Goal: Task Accomplishment & Management: Manage account settings

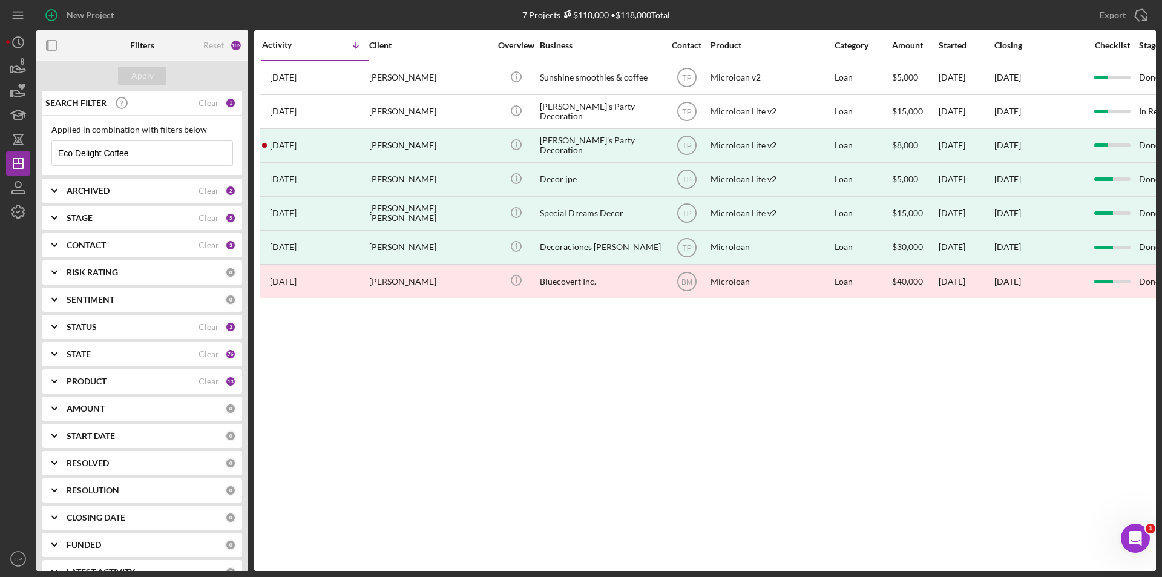
drag, startPoint x: 136, startPoint y: 152, endPoint x: -80, endPoint y: 151, distance: 216.1
click at [0, 151] on html "New Project 7 Projects $118,000 • $118,000 Total Eco Delight Coffee Export Icon…" at bounding box center [581, 288] width 1162 height 577
paste input "Appliances and Enterprises LLC"
type input "Appliances and Enterprises LLC"
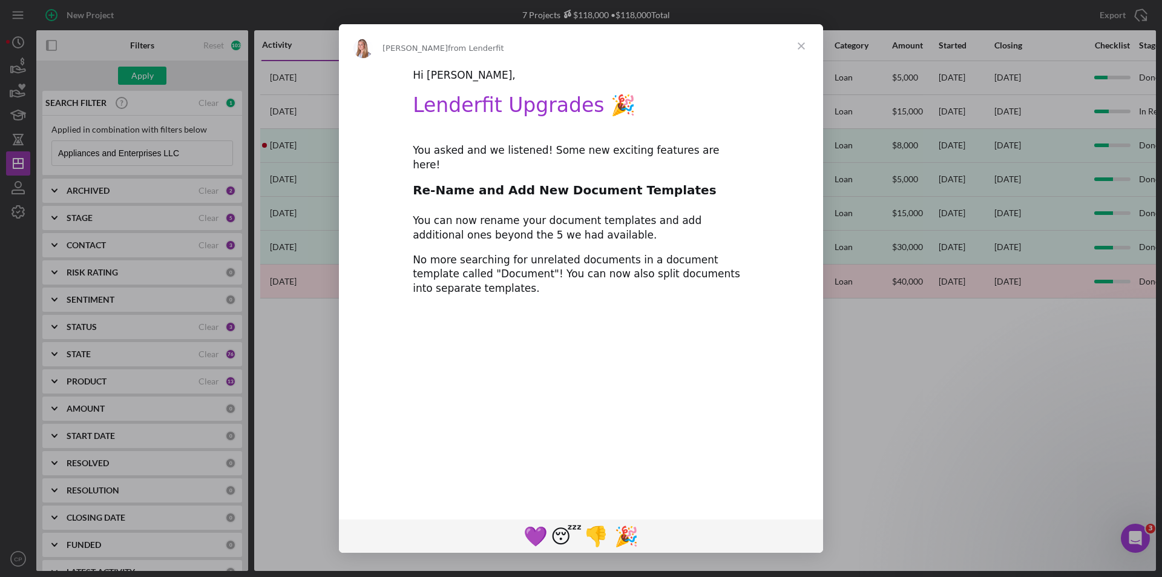
click at [159, 76] on div "Intercom messenger" at bounding box center [581, 288] width 1162 height 577
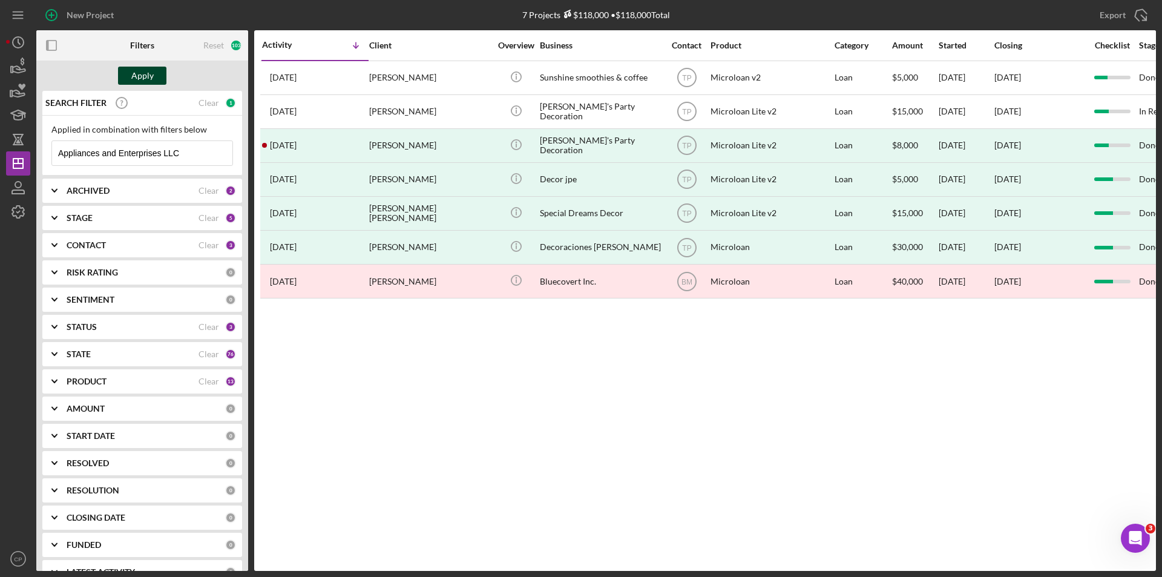
click at [146, 81] on div "Apply" at bounding box center [142, 76] width 22 height 18
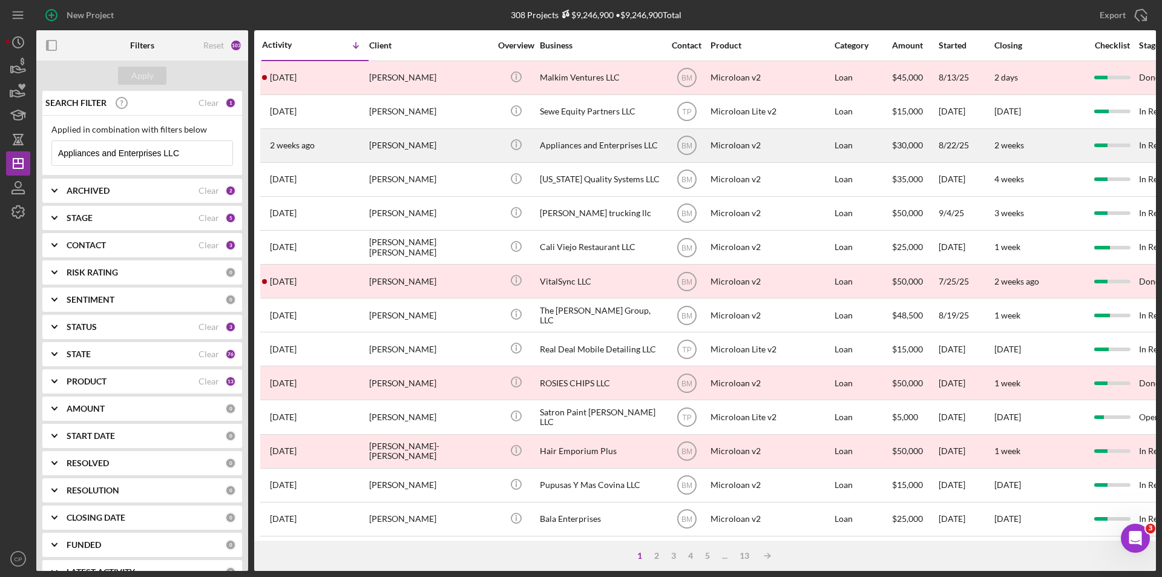
click at [568, 145] on div "Appliances and Enterprises LLC" at bounding box center [600, 146] width 121 height 32
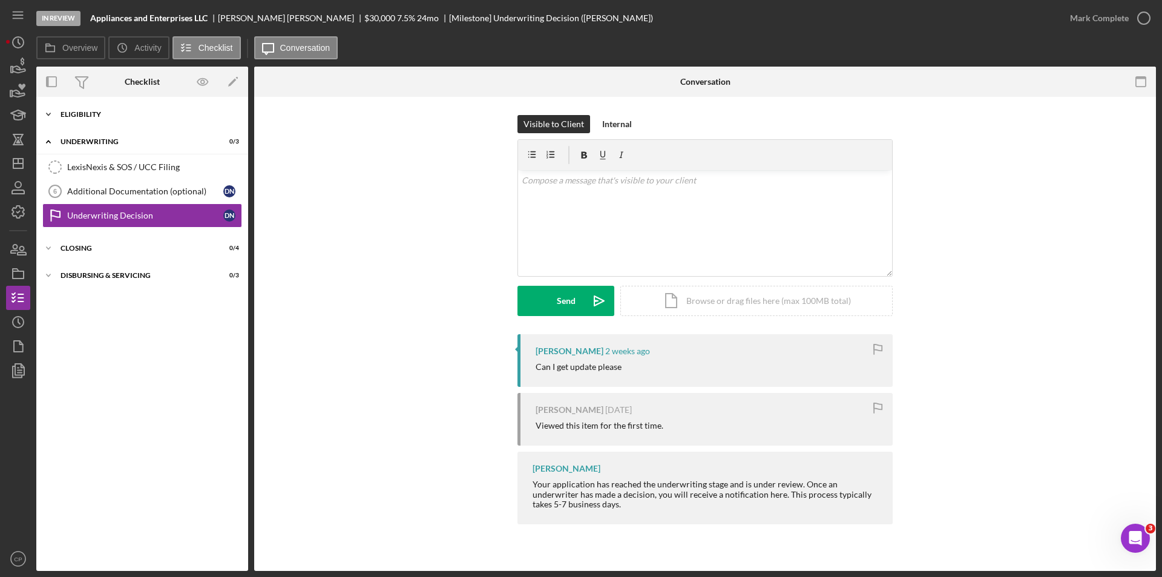
click at [105, 117] on div "Eligibility" at bounding box center [147, 114] width 173 height 7
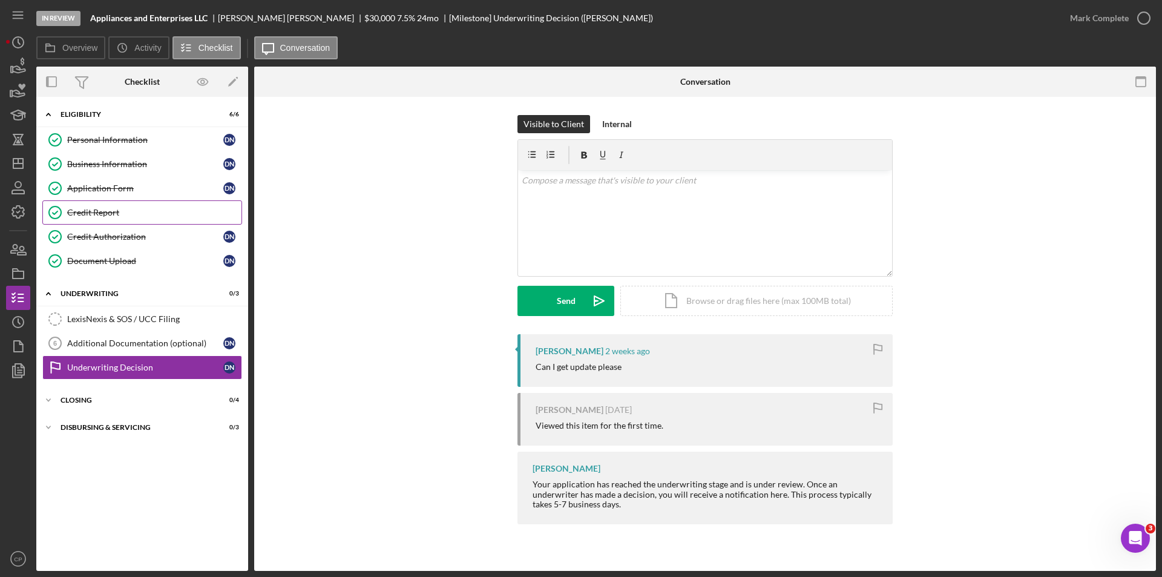
click at [90, 216] on div "Credit Report" at bounding box center [154, 213] width 174 height 10
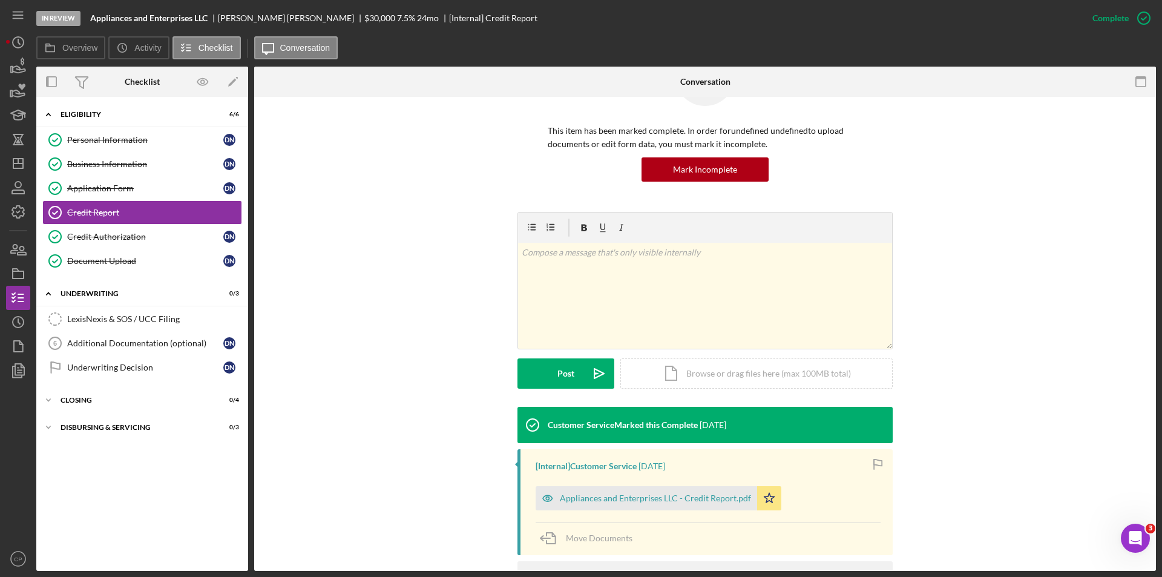
scroll to position [186, 0]
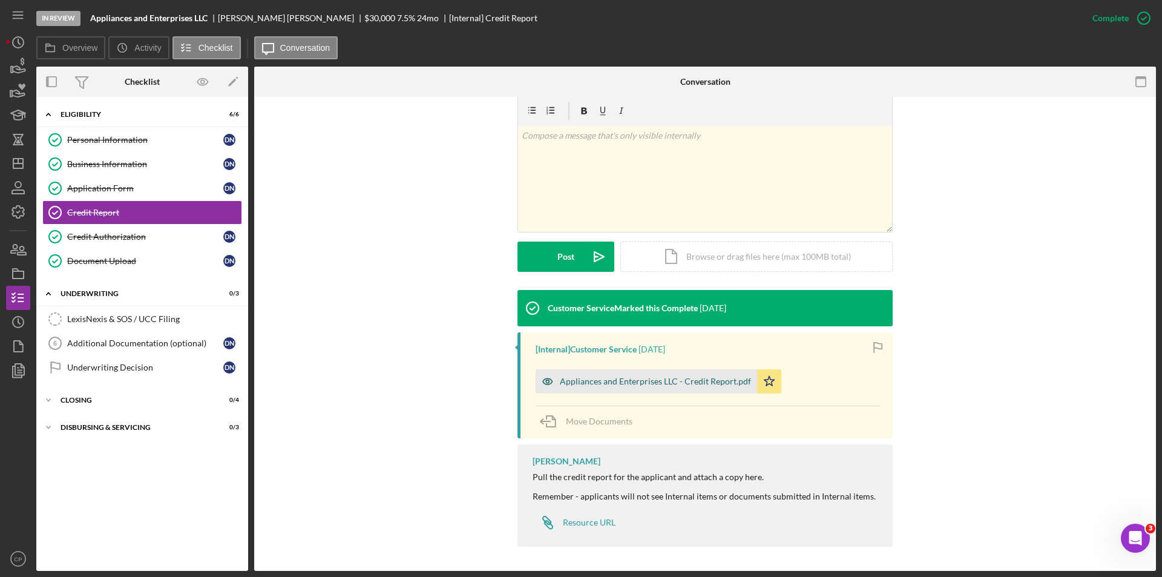
click at [616, 382] on div "Appliances and Enterprises LLC - Credit Report.pdf" at bounding box center [655, 382] width 191 height 10
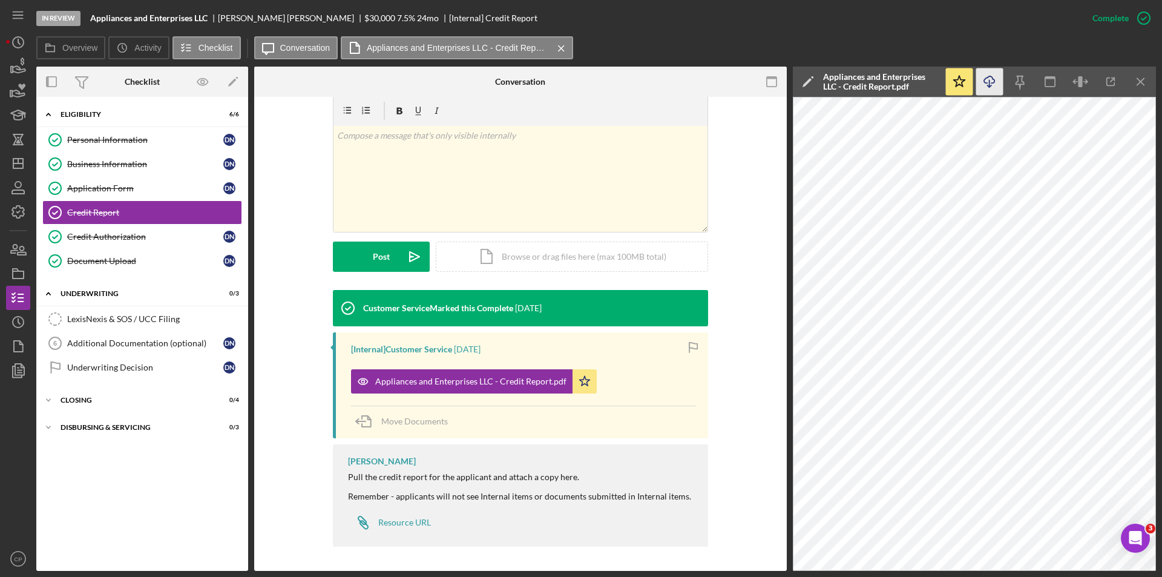
click at [991, 86] on polyline "button" at bounding box center [989, 86] width 4 height 2
click at [97, 240] on div "Credit Authorization" at bounding box center [145, 237] width 156 height 10
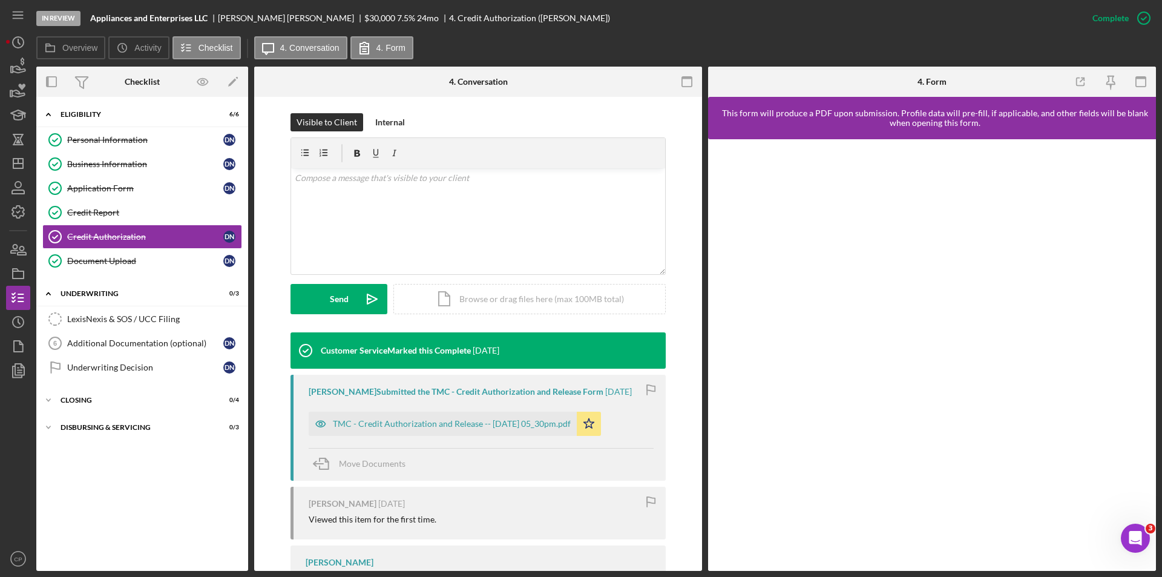
scroll to position [182, 0]
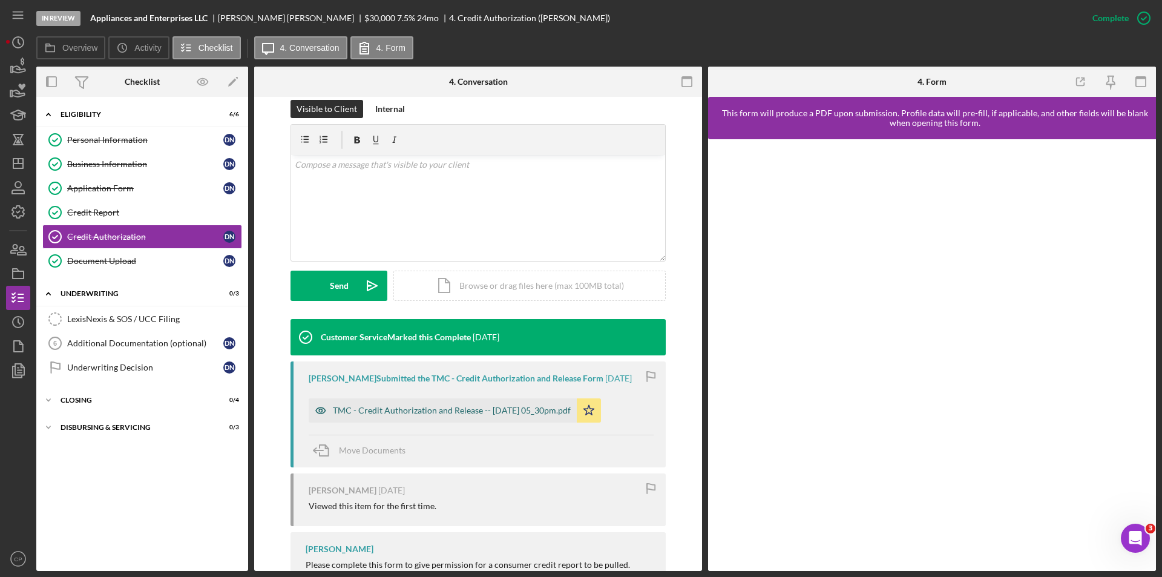
click at [432, 415] on div "TMC - Credit Authorization and Release -- [DATE] 05_30pm.pdf" at bounding box center [452, 411] width 238 height 10
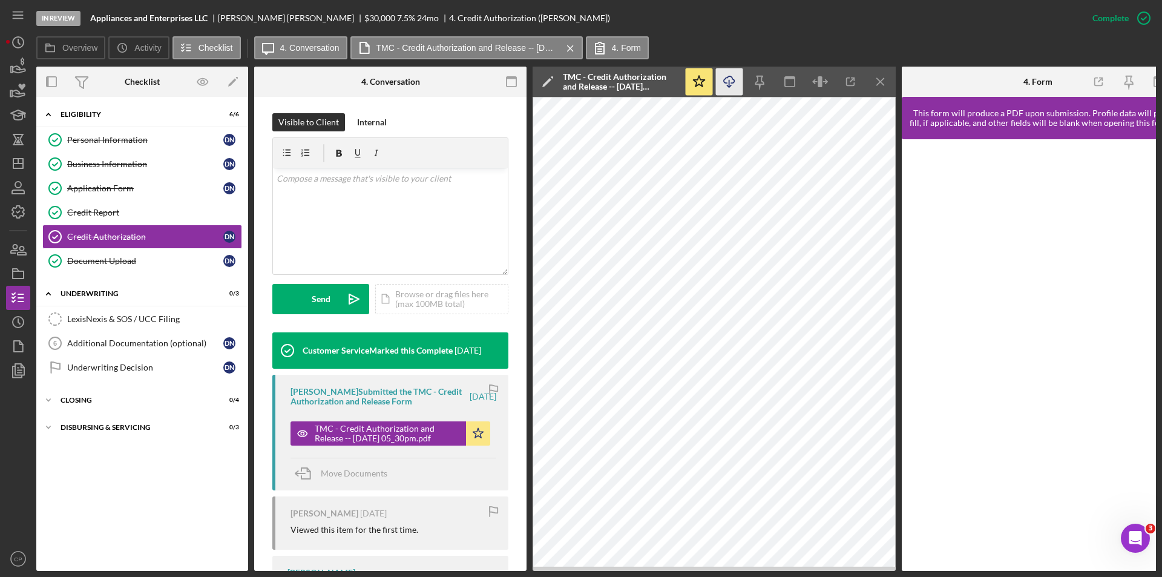
click at [726, 82] on icon "Icon/Download" at bounding box center [729, 81] width 27 height 27
click at [79, 268] on link "Document Upload Document Upload D N" at bounding box center [142, 261] width 200 height 24
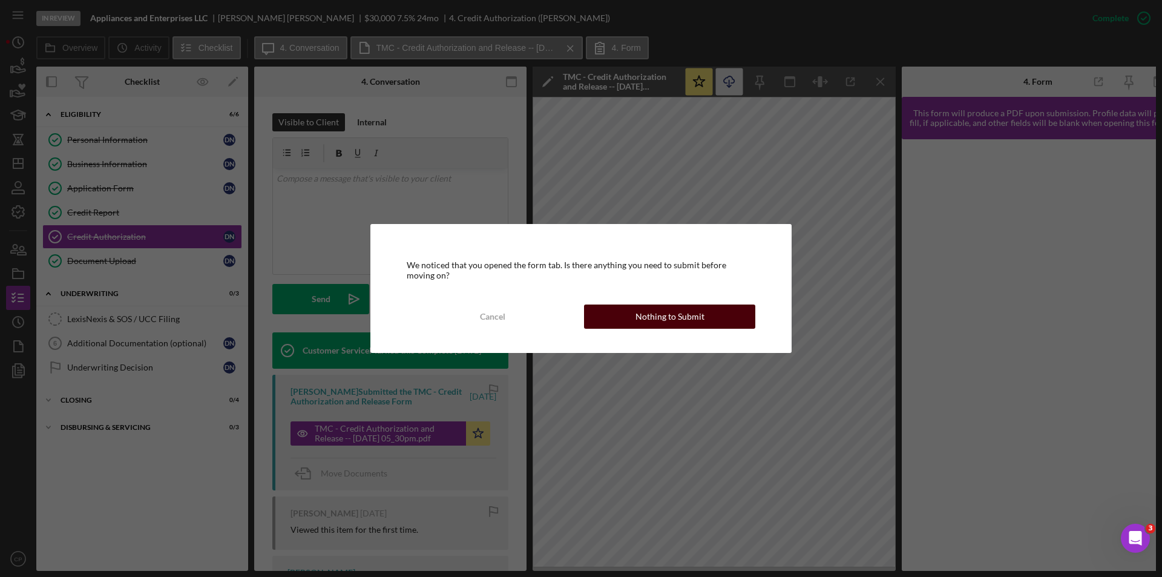
click at [700, 319] on div "Nothing to Submit" at bounding box center [670, 316] width 69 height 24
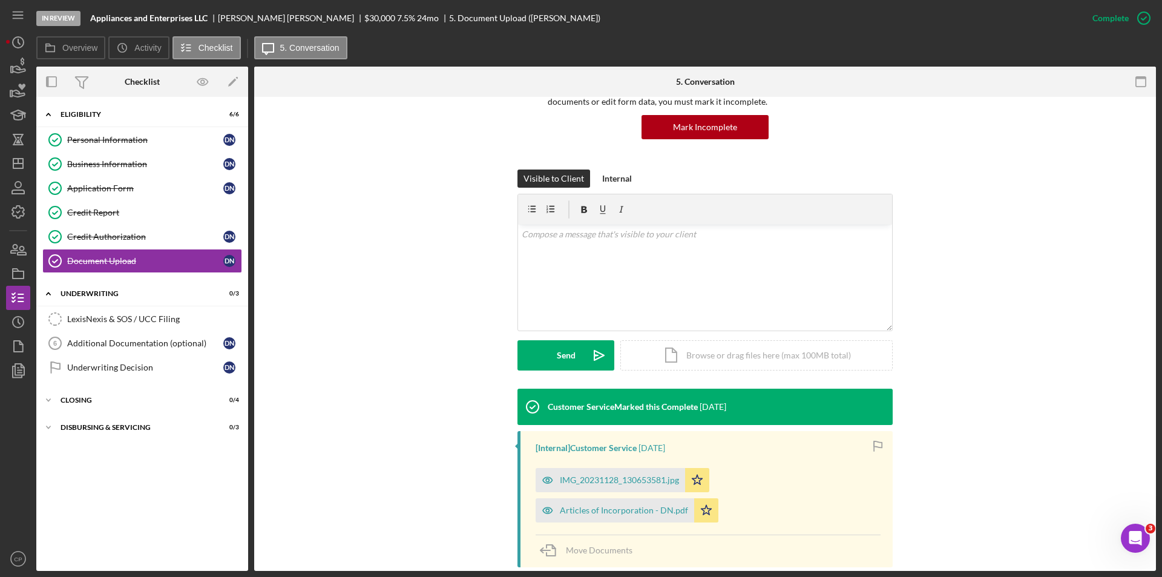
scroll to position [363, 0]
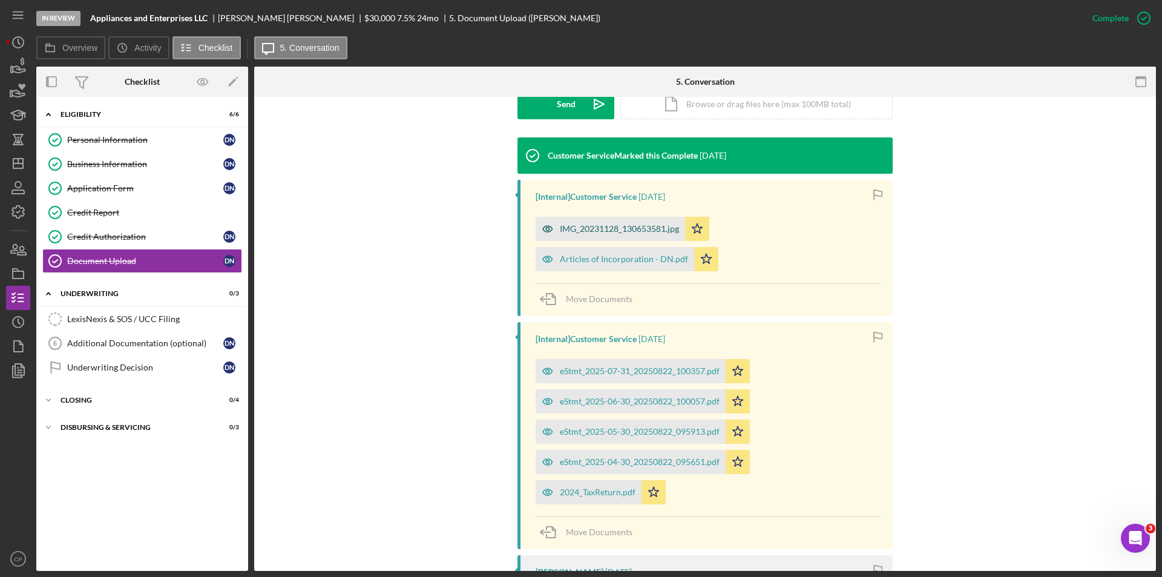
click at [577, 223] on div "IMG_20231128_130653581.jpg" at bounding box center [611, 229] width 150 height 24
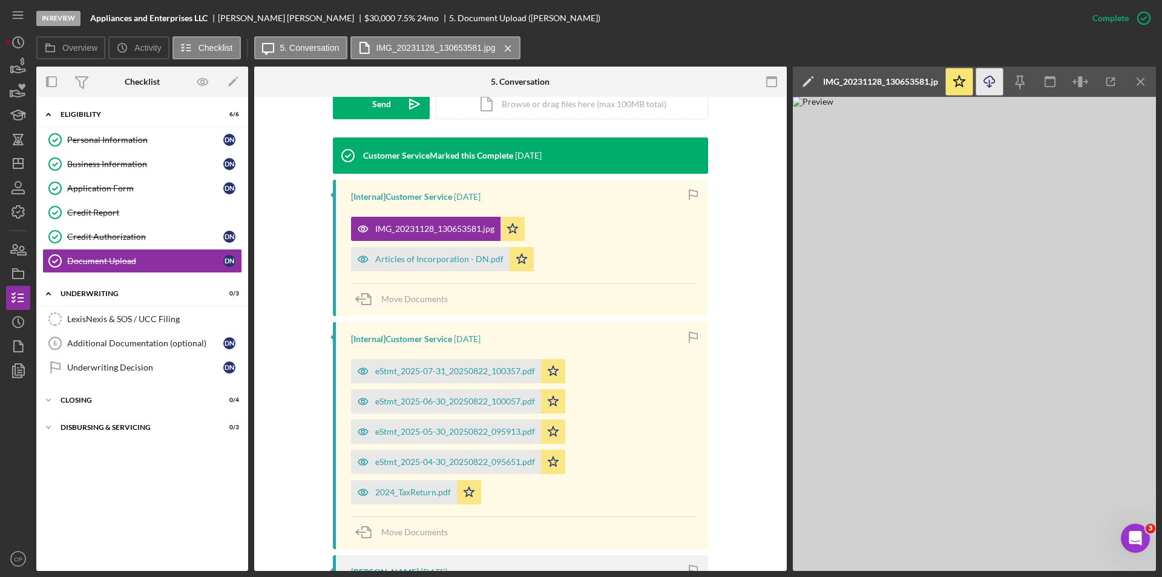
click at [991, 85] on icon "Icon/Download" at bounding box center [989, 81] width 27 height 27
click at [409, 257] on div "Articles of Incorporation - DN.pdf" at bounding box center [439, 259] width 128 height 10
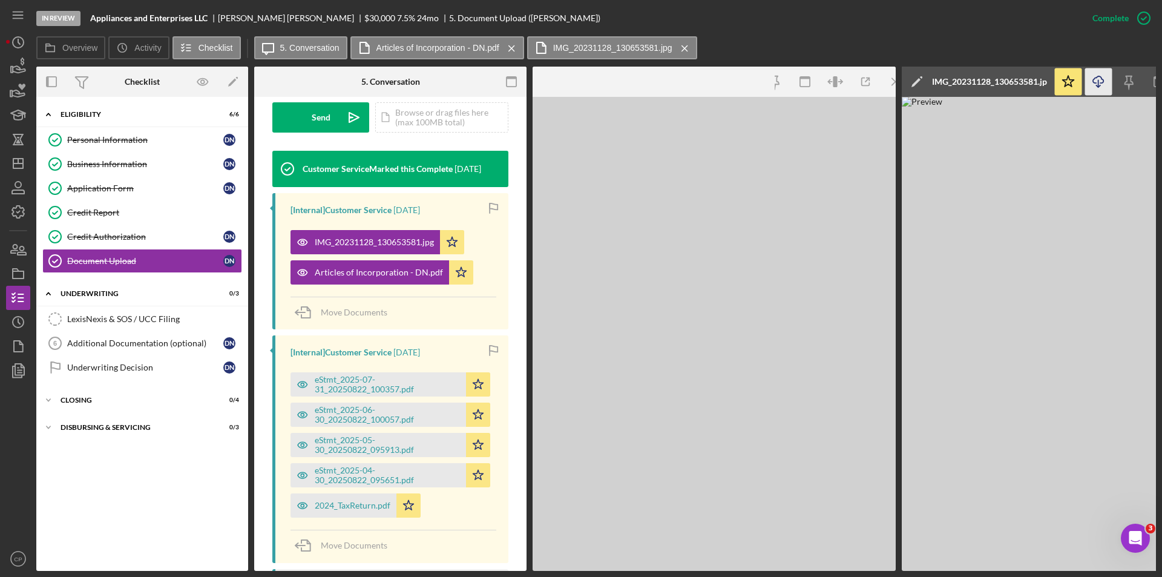
scroll to position [377, 0]
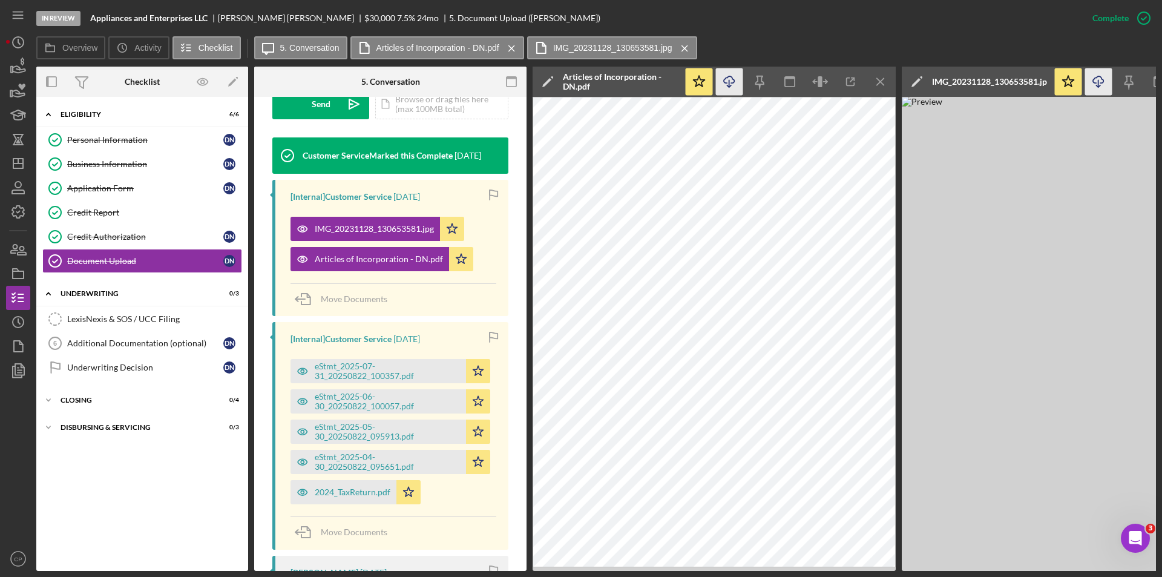
click at [727, 82] on icon "Icon/Download" at bounding box center [729, 81] width 27 height 27
click at [346, 369] on div "eStmt_2025-07-31_20250822_100357.pdf" at bounding box center [387, 370] width 145 height 19
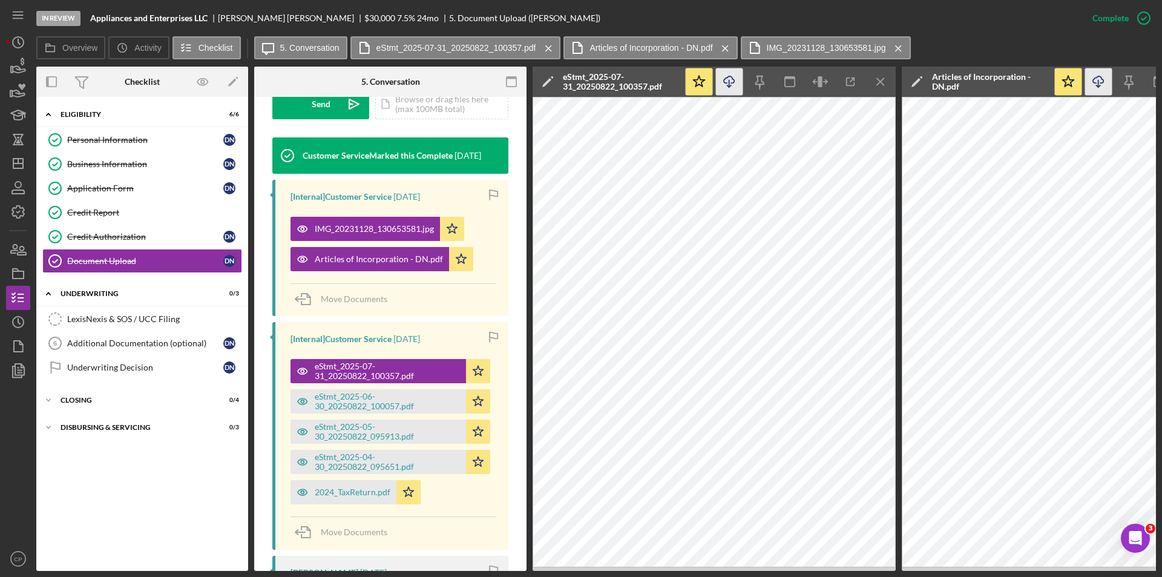
click at [732, 78] on icon "button" at bounding box center [729, 79] width 10 height 7
drag, startPoint x: 335, startPoint y: 395, endPoint x: 350, endPoint y: 374, distance: 26.4
click at [335, 395] on div "eStmt_2025-06-30_20250822_100057.pdf" at bounding box center [387, 401] width 145 height 19
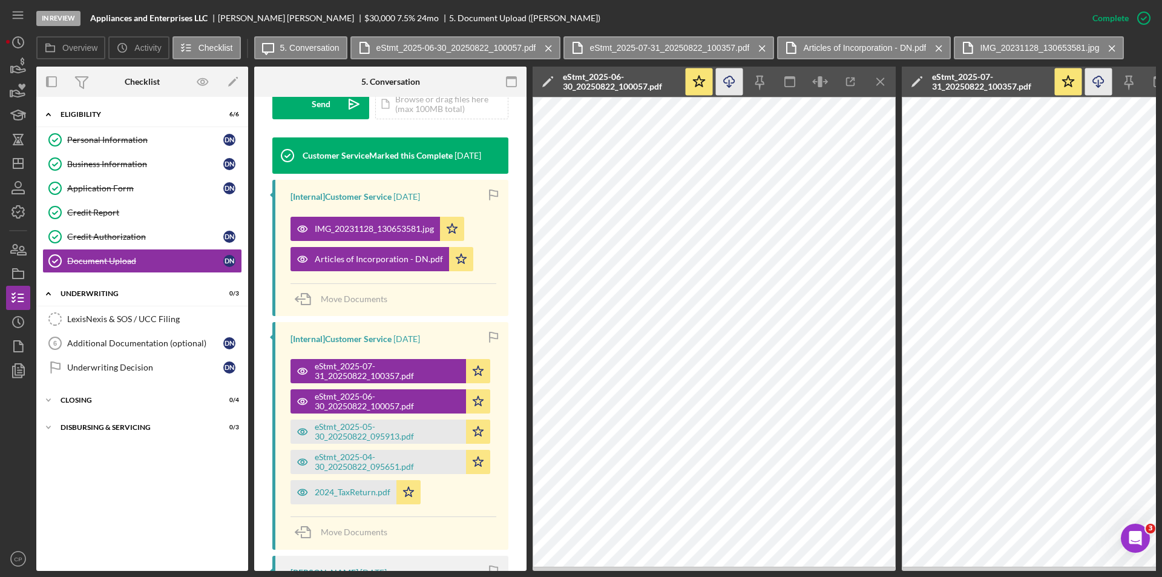
click at [731, 83] on icon "button" at bounding box center [729, 79] width 10 height 7
click at [387, 434] on div "eStmt_2025-05-30_20250822_095913.pdf" at bounding box center [387, 431] width 145 height 19
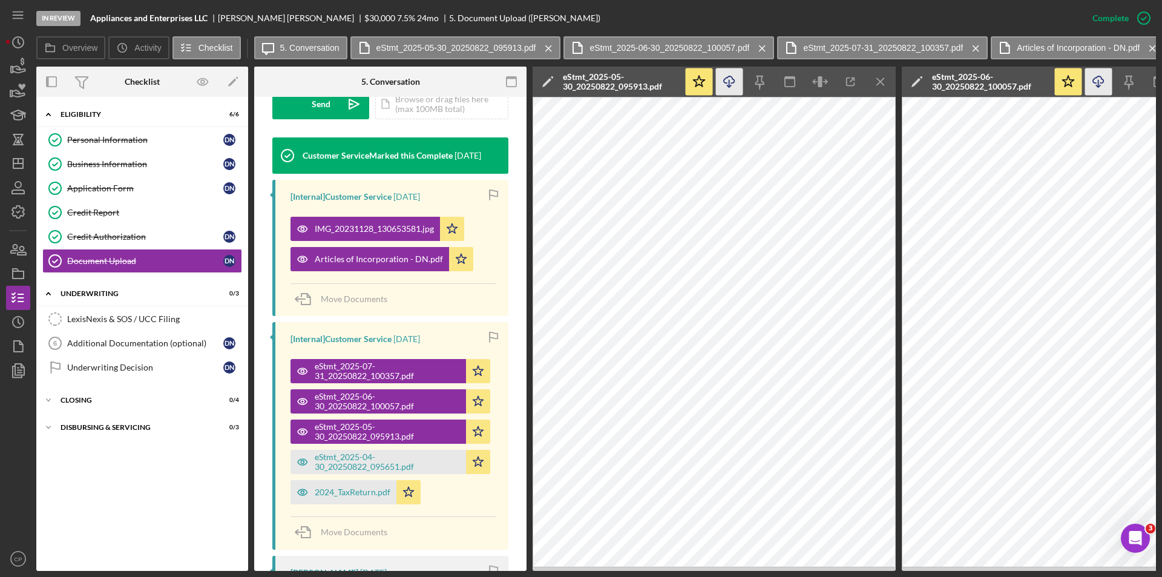
drag, startPoint x: 726, startPoint y: 85, endPoint x: 718, endPoint y: 94, distance: 12.4
click at [726, 85] on icon "Icon/Download" at bounding box center [729, 81] width 27 height 27
click at [363, 460] on div "eStmt_2025-04-30_20250822_095651.pdf" at bounding box center [387, 461] width 145 height 19
click at [732, 83] on icon "button" at bounding box center [729, 79] width 10 height 7
click at [349, 489] on div "2024_TaxReturn.pdf" at bounding box center [353, 492] width 76 height 10
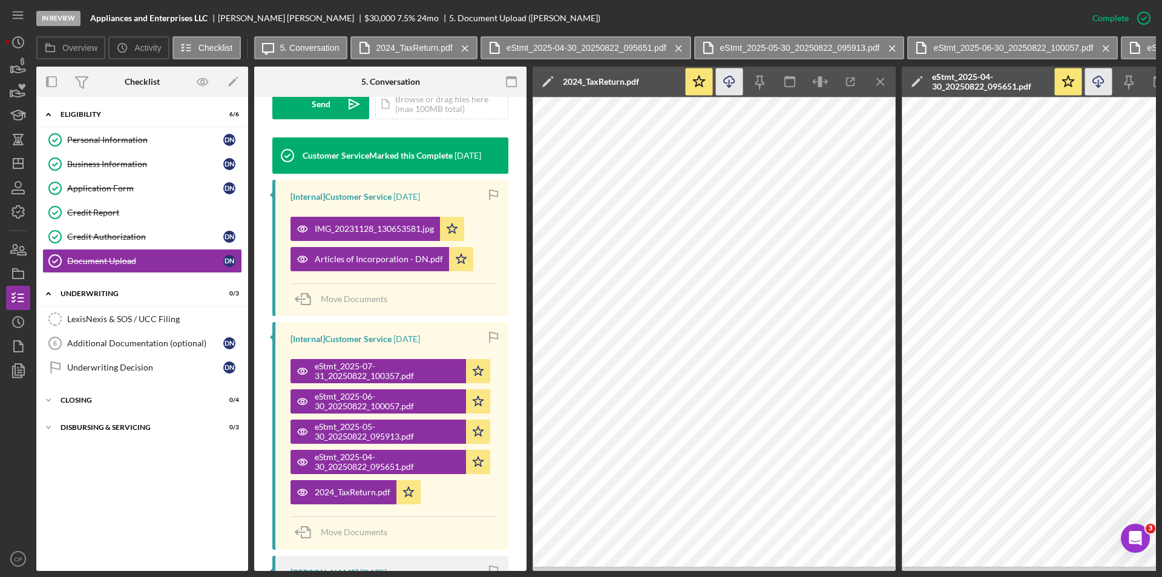
click at [737, 74] on icon "Icon/Download" at bounding box center [729, 81] width 27 height 27
